Goal: Use online tool/utility: Utilize a website feature to perform a specific function

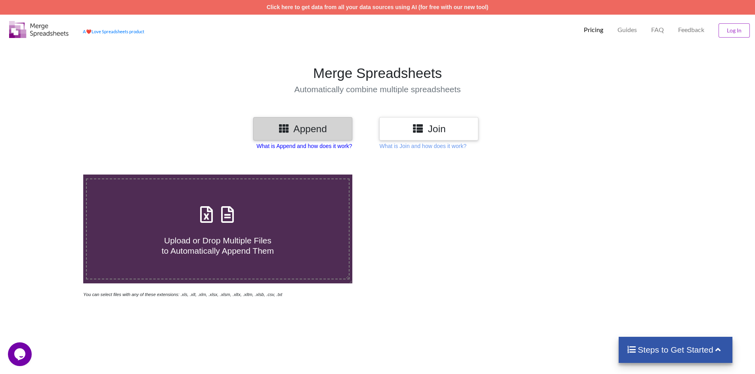
click at [316, 148] on p "What is Append and how does it work?" at bounding box center [303, 146] width 95 height 8
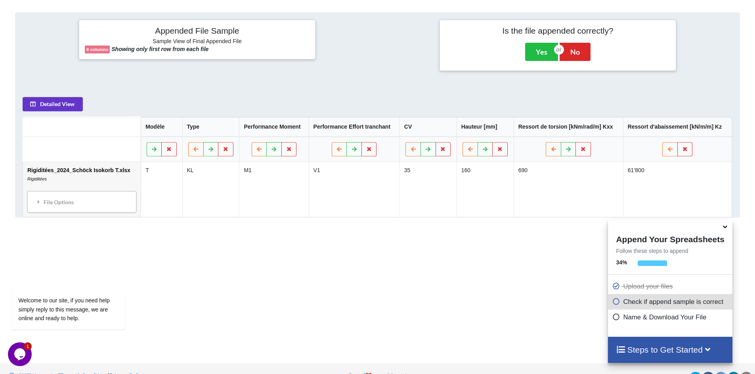
scroll to position [323, 0]
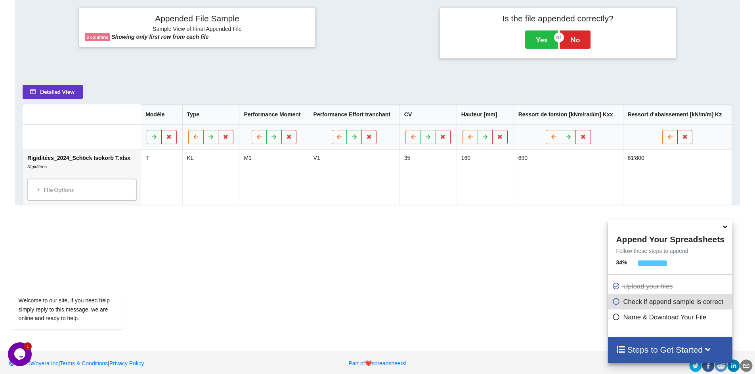
click at [727, 227] on icon at bounding box center [725, 225] width 8 height 7
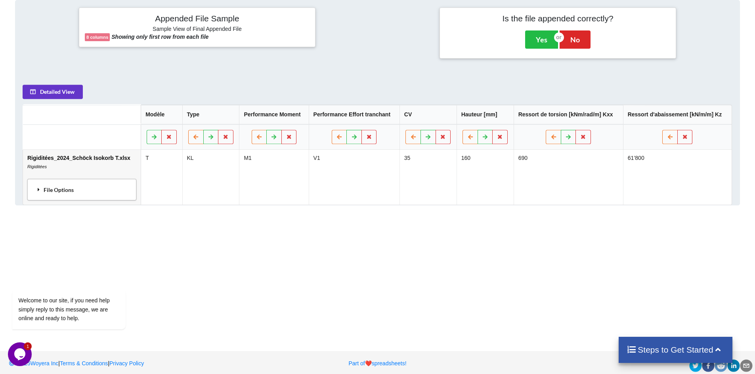
click at [39, 188] on icon at bounding box center [38, 190] width 7 height 6
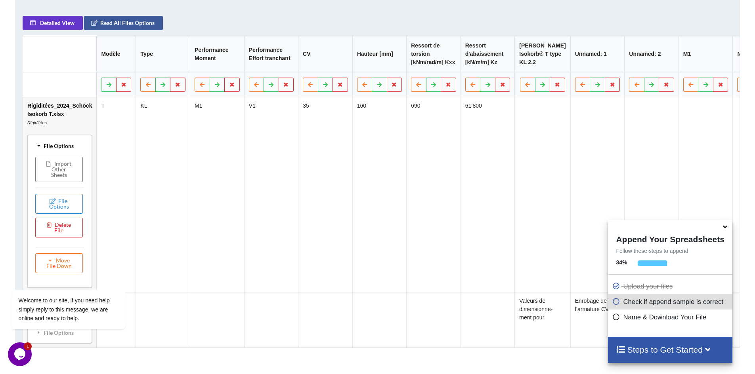
scroll to position [403, 0]
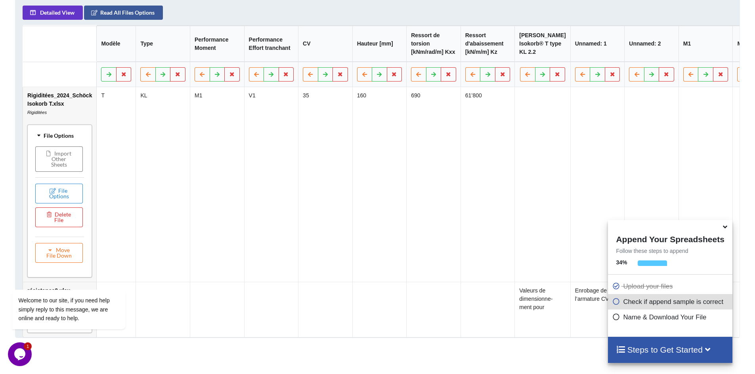
click at [725, 229] on icon at bounding box center [725, 225] width 8 height 7
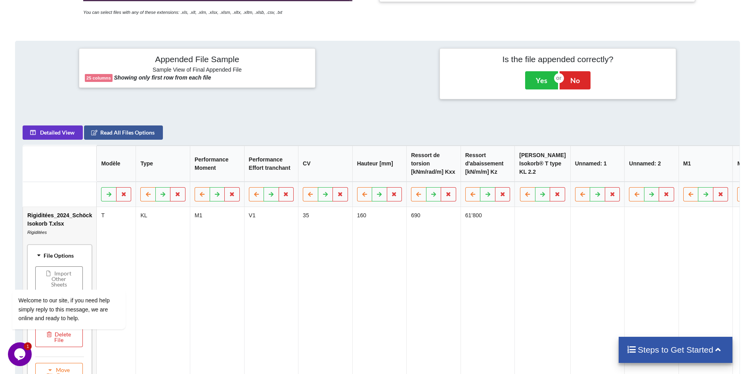
scroll to position [244, 0]
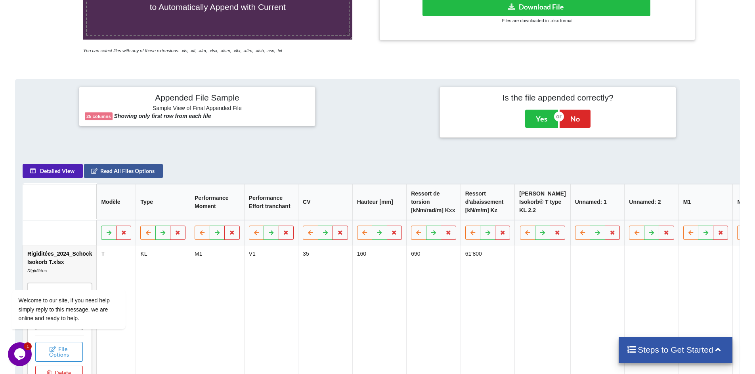
click at [78, 177] on button "Detailed View" at bounding box center [53, 171] width 60 height 14
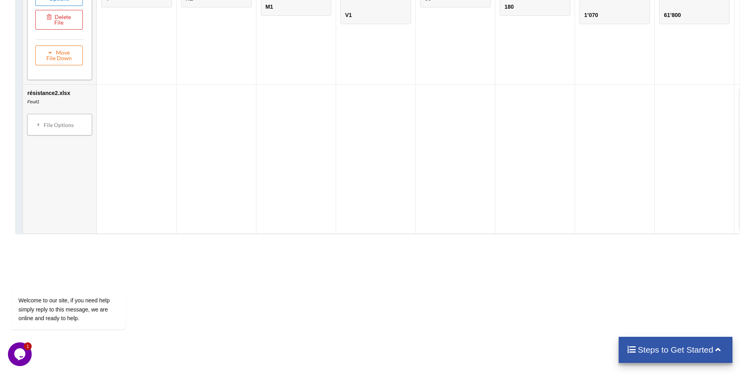
scroll to position [601, 0]
drag, startPoint x: 336, startPoint y: 279, endPoint x: 391, endPoint y: 275, distance: 54.8
drag, startPoint x: 332, startPoint y: 277, endPoint x: 382, endPoint y: 272, distance: 49.7
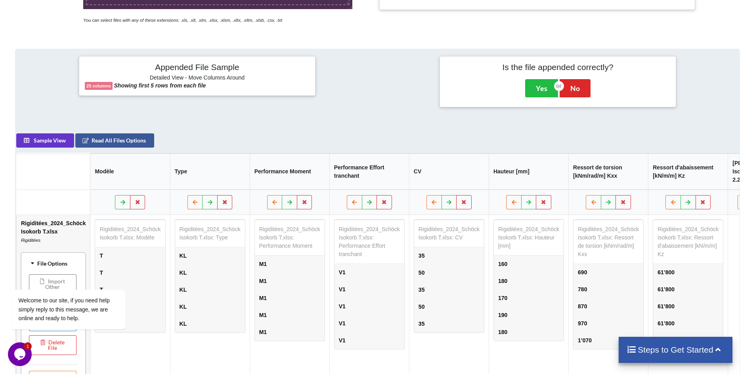
scroll to position [0, 0]
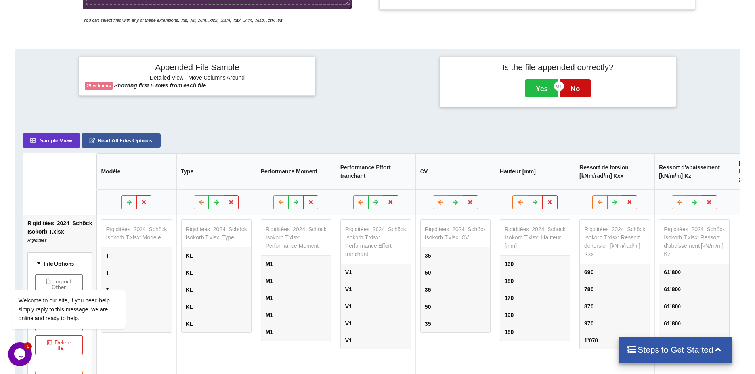
click at [586, 86] on button "No" at bounding box center [574, 88] width 31 height 18
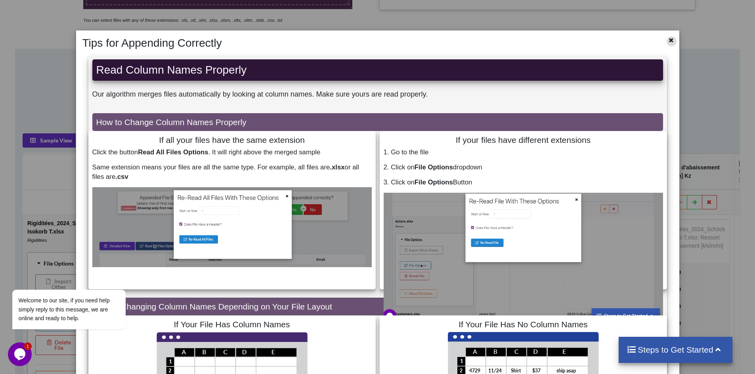
click at [668, 39] on icon at bounding box center [671, 39] width 7 height 6
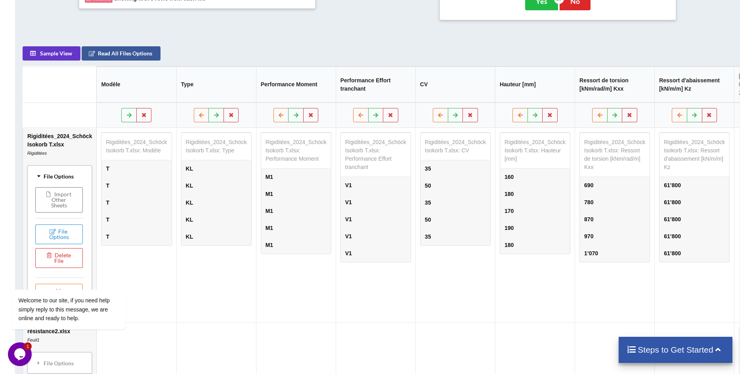
scroll to position [393, 0]
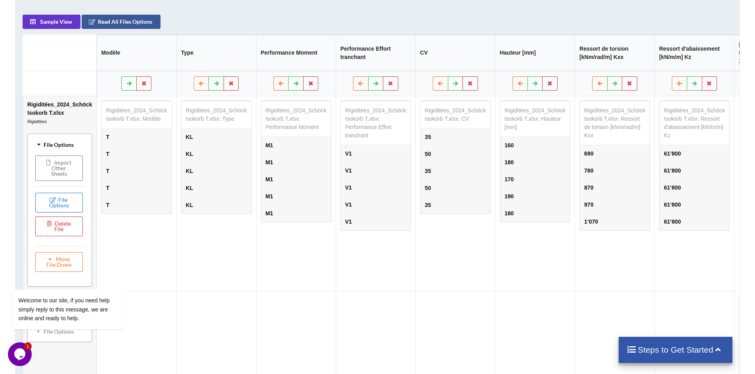
click at [54, 198] on icon at bounding box center [53, 199] width 7 height 5
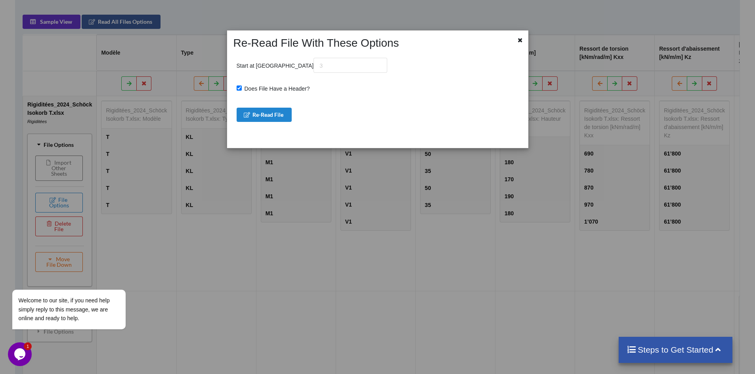
click at [239, 89] on input "Does File Have a Header?" at bounding box center [239, 88] width 5 height 5
checkbox input "true"
click at [257, 115] on button "Re-Read File" at bounding box center [264, 115] width 55 height 14
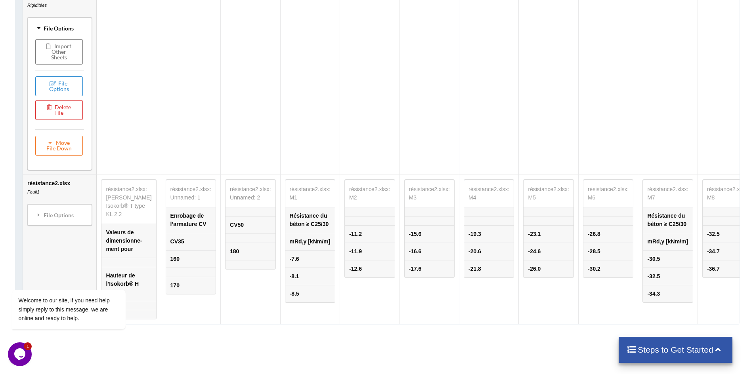
scroll to position [473, 0]
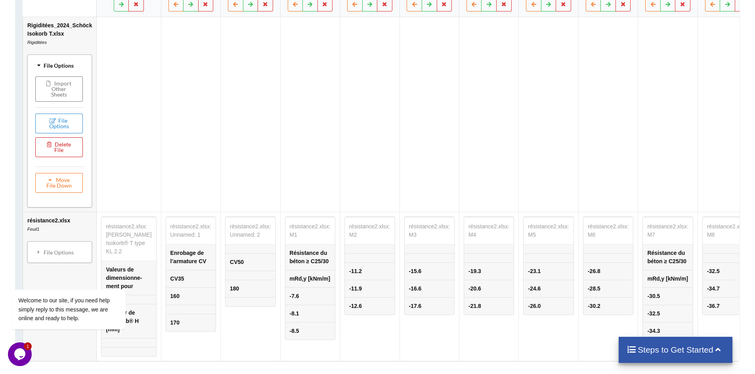
click at [64, 150] on button "Delete File" at bounding box center [59, 147] width 48 height 20
click at [80, 118] on button "Delete File" at bounding box center [84, 117] width 43 height 14
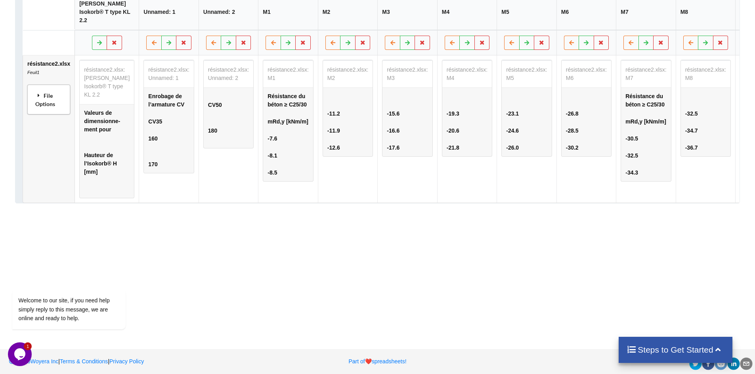
click at [53, 101] on div "File Options" at bounding box center [49, 99] width 38 height 25
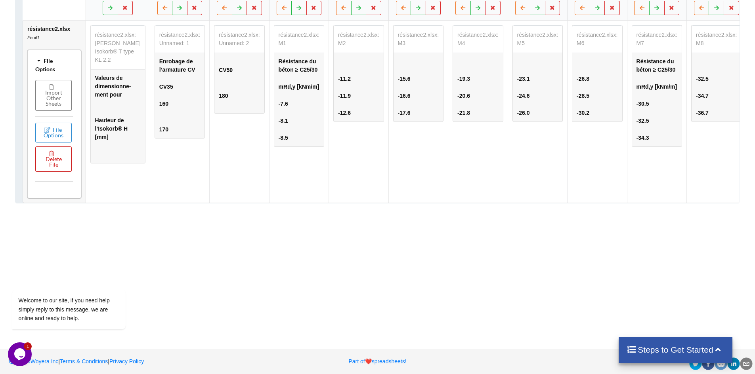
click at [52, 155] on button "Delete File" at bounding box center [53, 159] width 36 height 25
click at [74, 128] on button "Delete File" at bounding box center [84, 126] width 43 height 14
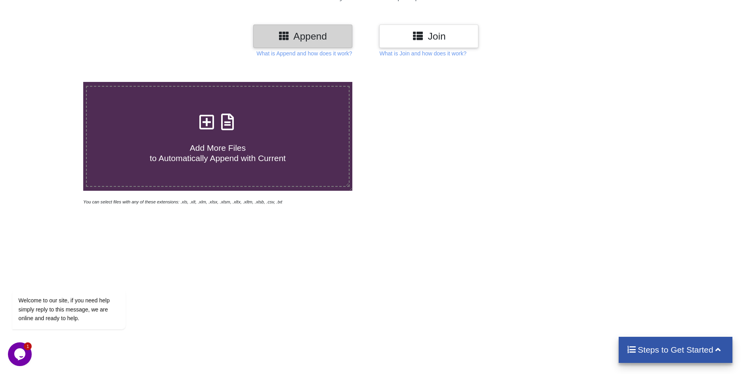
scroll to position [0, 0]
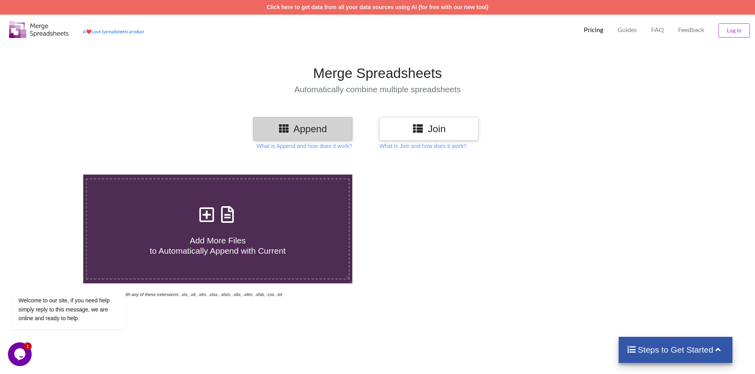
click at [487, 203] on div at bounding box center [536, 237] width 319 height 124
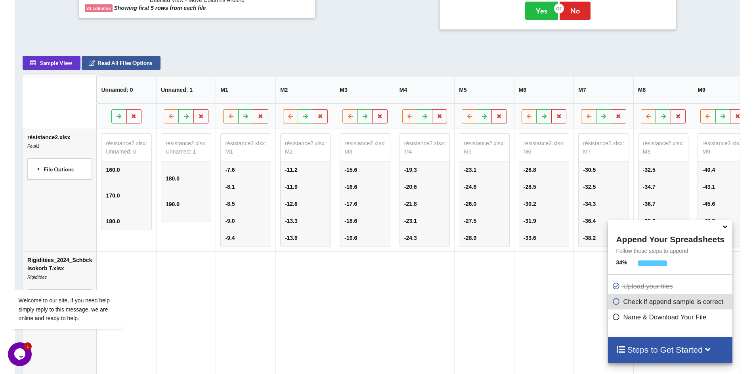
click at [40, 177] on div "File Options" at bounding box center [60, 169] width 60 height 17
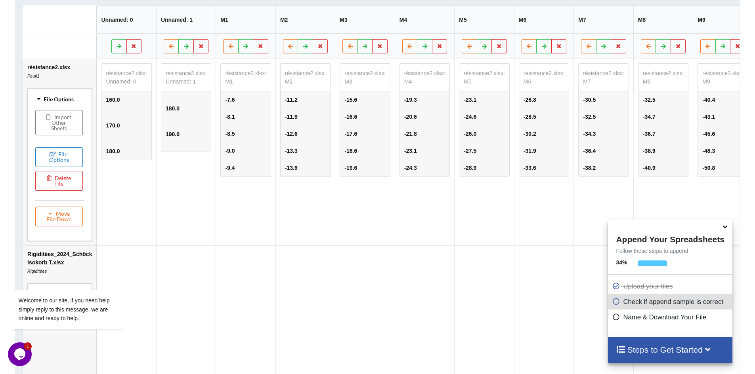
scroll to position [431, 0]
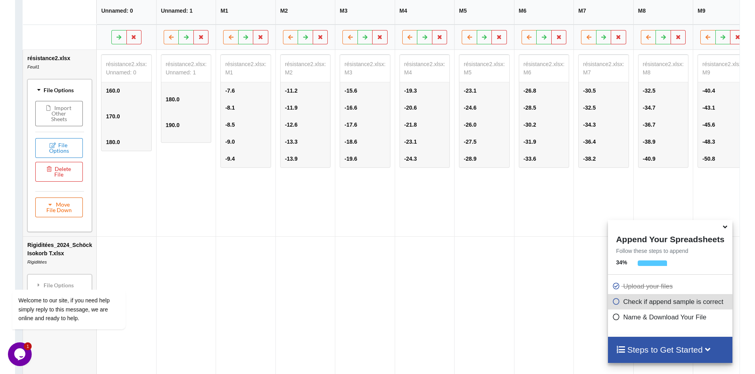
click at [49, 207] on icon at bounding box center [50, 204] width 7 height 5
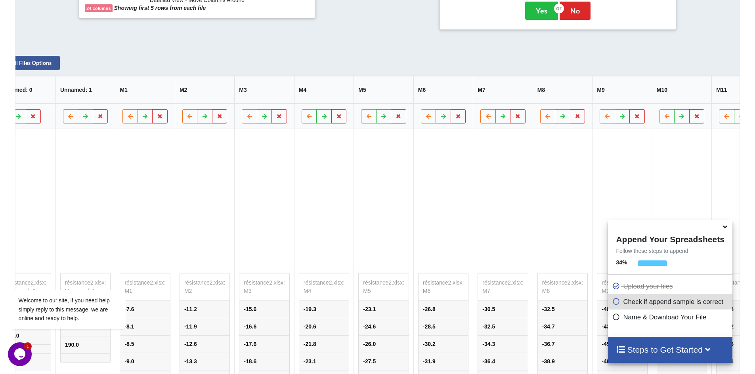
scroll to position [0, 0]
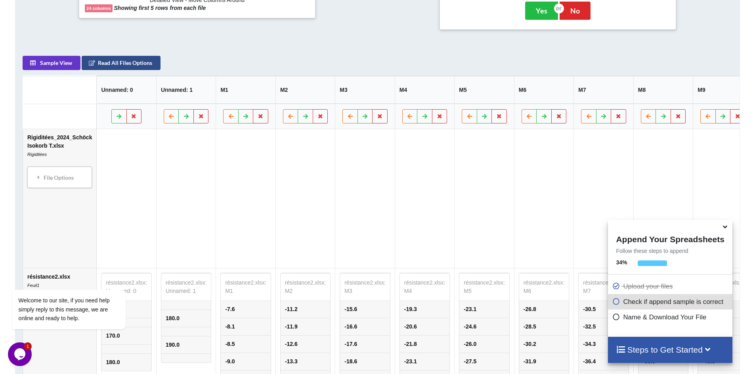
click at [126, 67] on button "Read All Files Options" at bounding box center [121, 63] width 79 height 14
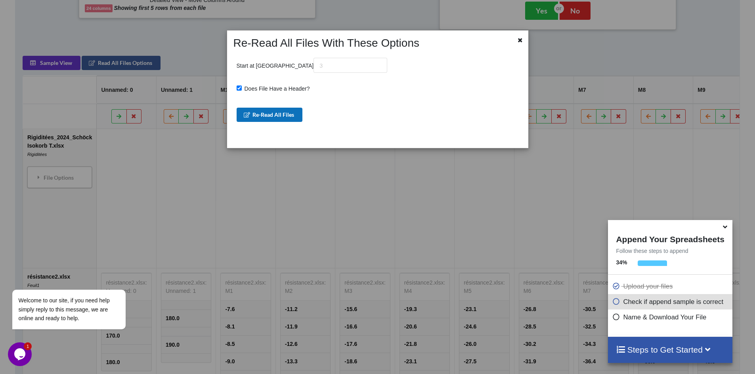
click at [267, 116] on button "Re-Read All Files" at bounding box center [270, 115] width 66 height 14
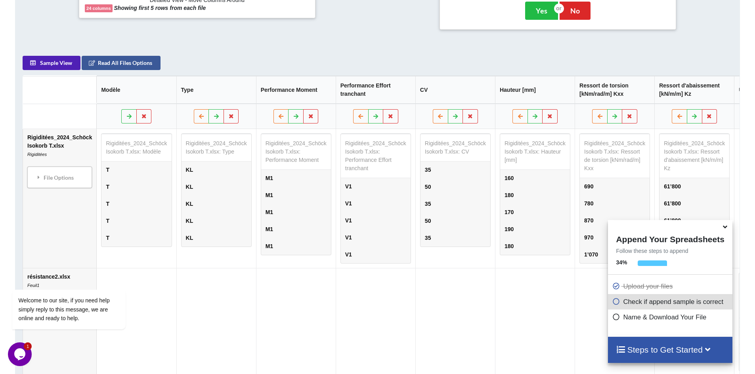
click at [52, 68] on button "Sample View" at bounding box center [52, 63] width 58 height 14
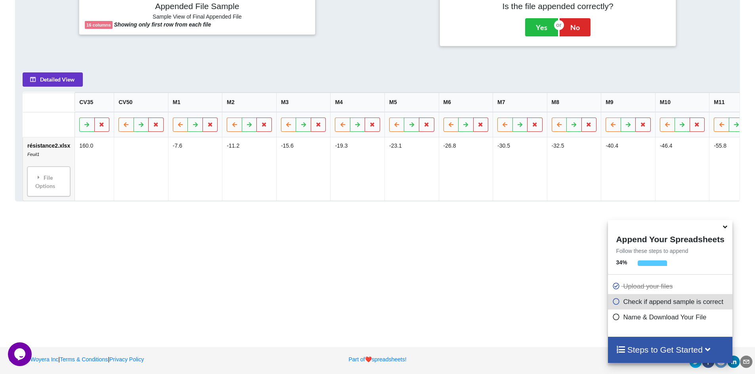
scroll to position [342, 0]
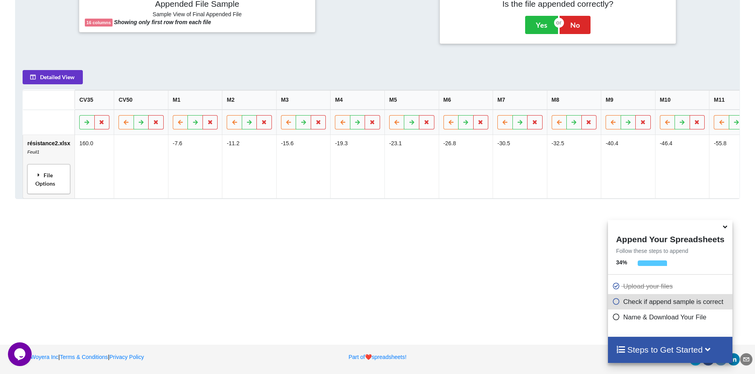
click at [52, 178] on div "File Options" at bounding box center [49, 179] width 38 height 25
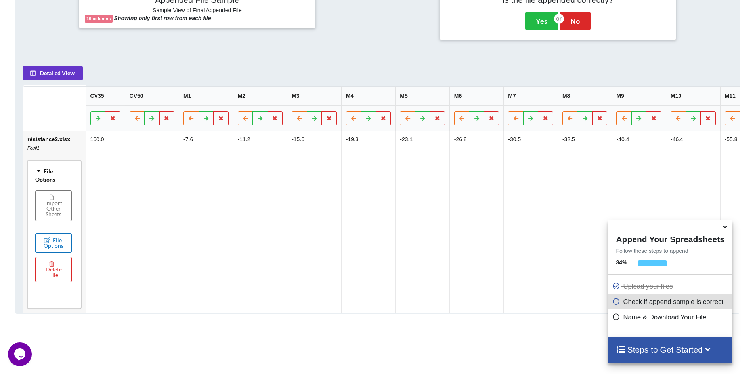
click at [63, 246] on button "File Options" at bounding box center [53, 243] width 36 height 20
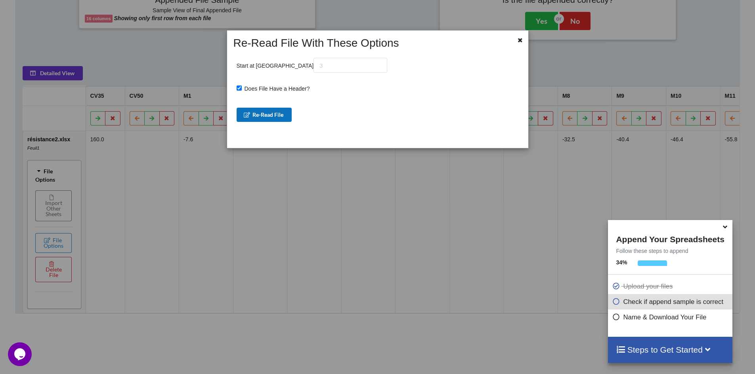
click at [263, 113] on button "Re-Read File" at bounding box center [264, 115] width 55 height 14
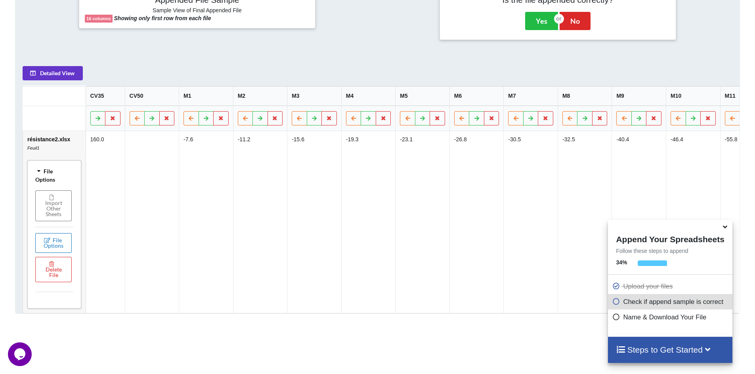
click at [64, 248] on button "File Options" at bounding box center [53, 243] width 36 height 20
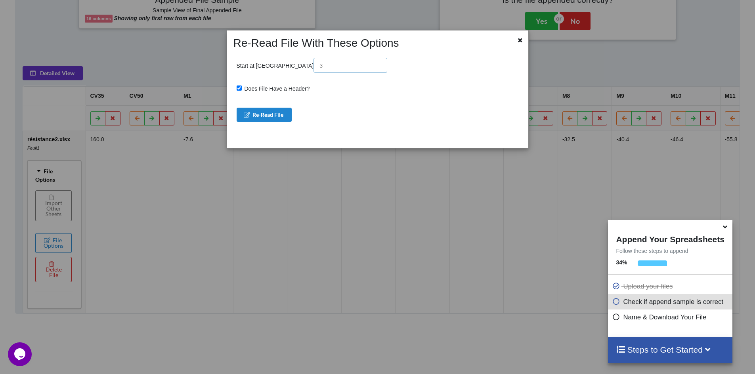
click at [313, 61] on input "text" at bounding box center [350, 65] width 74 height 15
click at [313, 65] on input "text" at bounding box center [350, 65] width 74 height 15
type input "2"
click at [286, 116] on button "Re-Read File" at bounding box center [264, 115] width 55 height 14
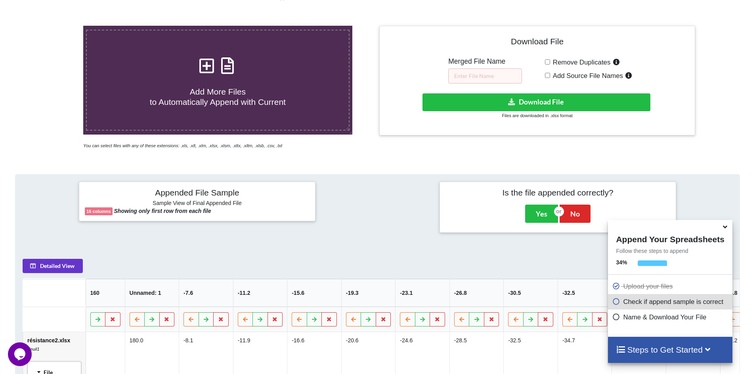
scroll to position [144, 0]
